Goal: Information Seeking & Learning: Find specific fact

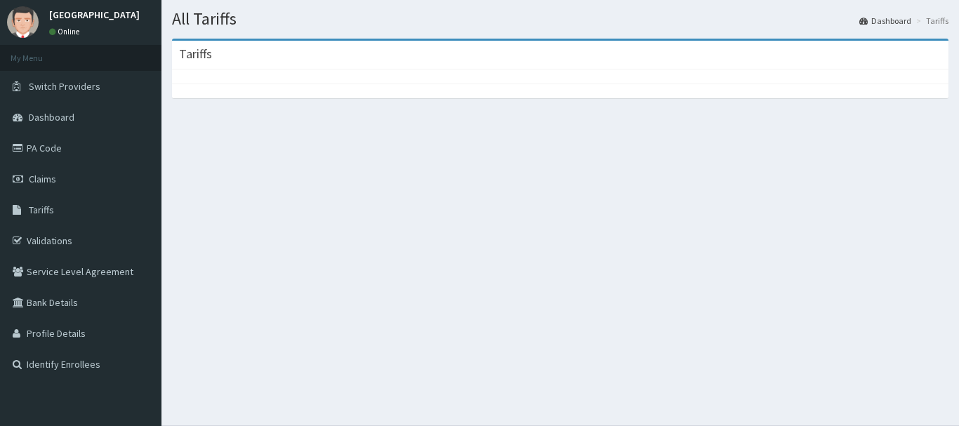
scroll to position [71, 0]
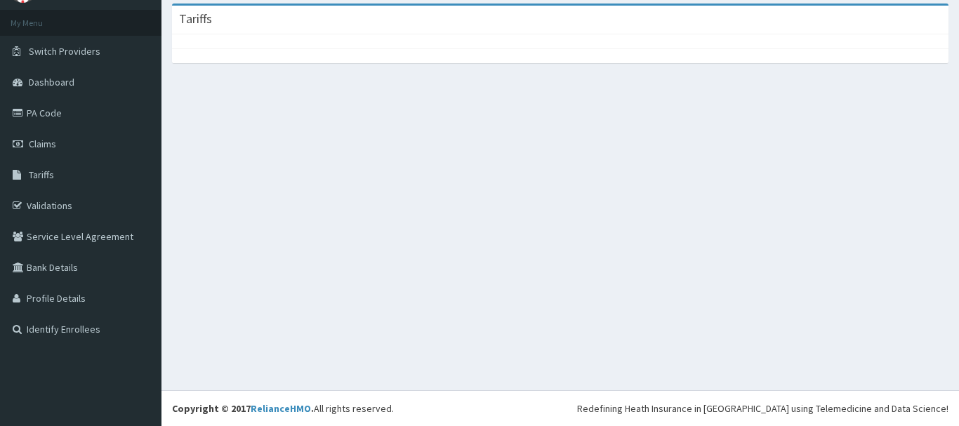
click at [207, 189] on div "All Tariffs Dashboard Tariffs [GEOGRAPHIC_DATA]" at bounding box center [559, 177] width 797 height 426
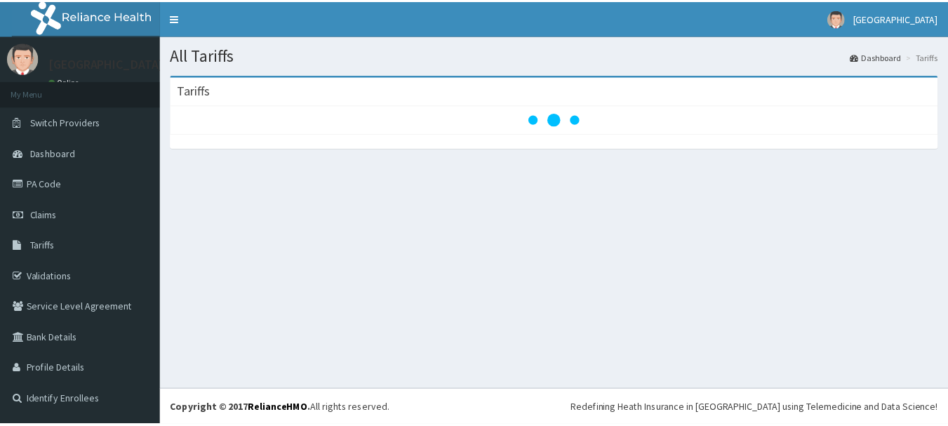
scroll to position [0, 0]
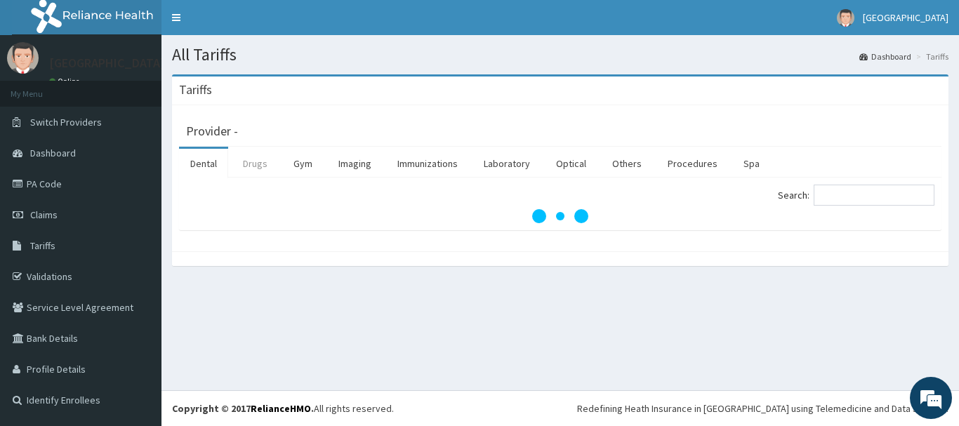
click at [267, 166] on link "Drugs" at bounding box center [255, 163] width 47 height 29
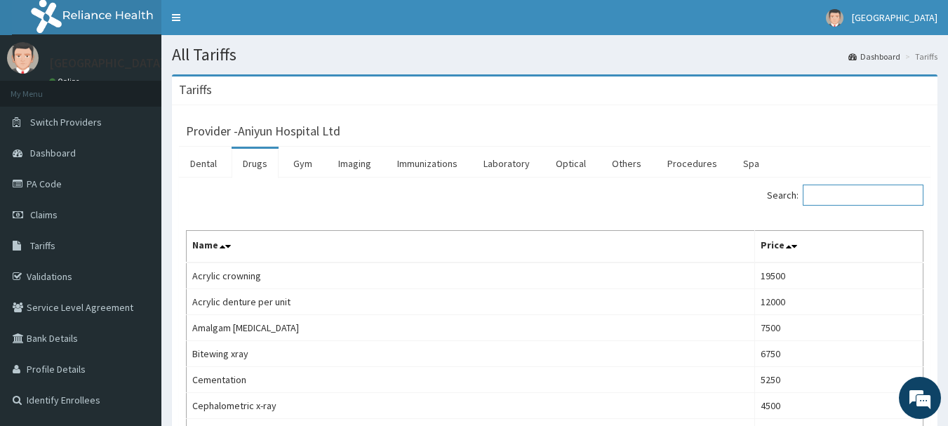
click at [888, 192] on input "Search:" at bounding box center [863, 195] width 121 height 21
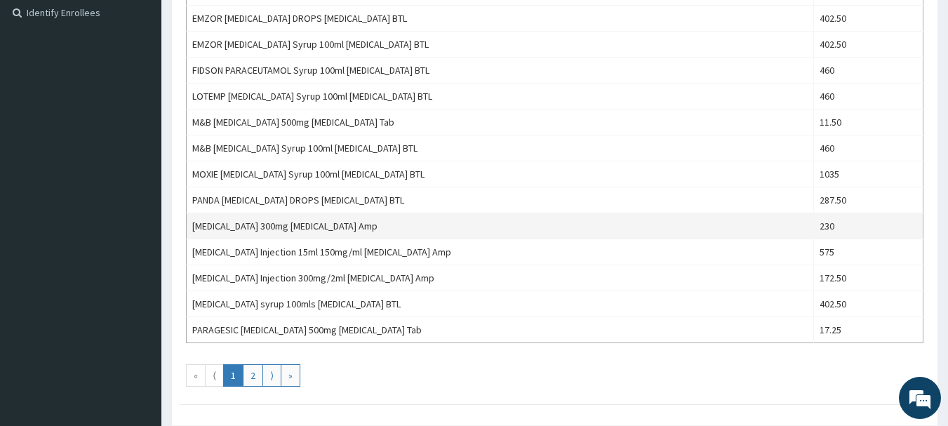
scroll to position [421, 0]
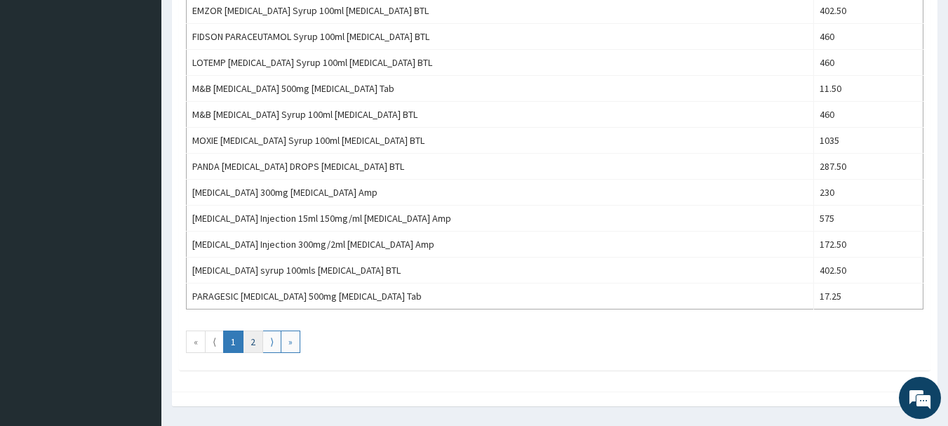
type input "PARACE"
click at [258, 341] on link "2" at bounding box center [253, 342] width 20 height 22
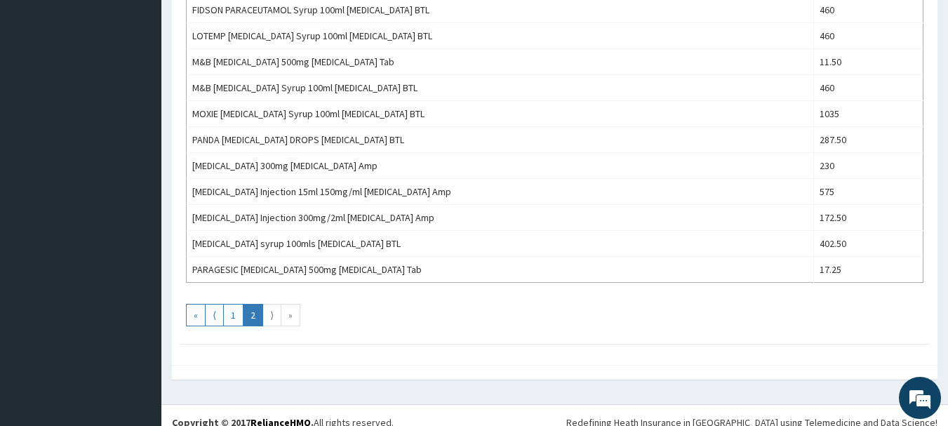
scroll to position [462, 0]
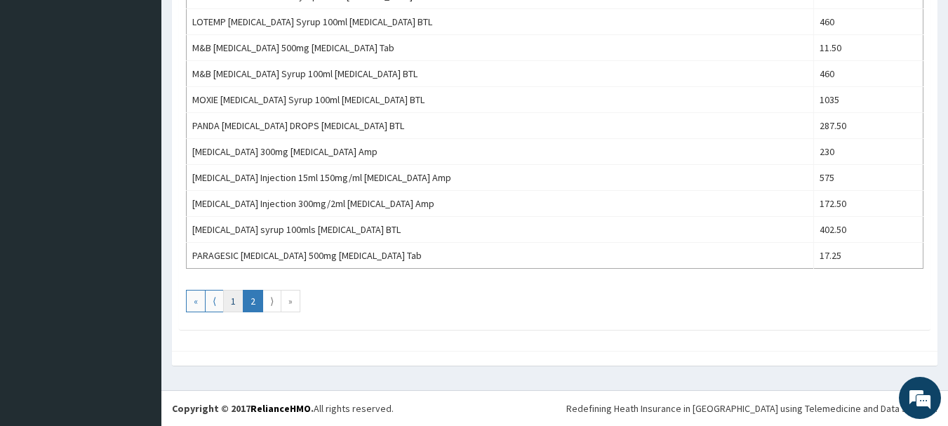
drag, startPoint x: 236, startPoint y: 307, endPoint x: 239, endPoint y: 341, distance: 33.8
click at [236, 306] on link "1" at bounding box center [233, 301] width 20 height 22
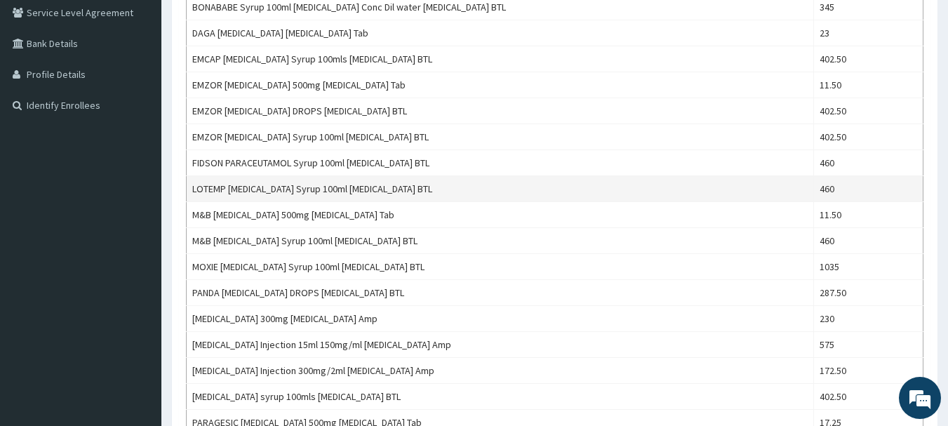
scroll to position [351, 0]
